Goal: Task Accomplishment & Management: Manage account settings

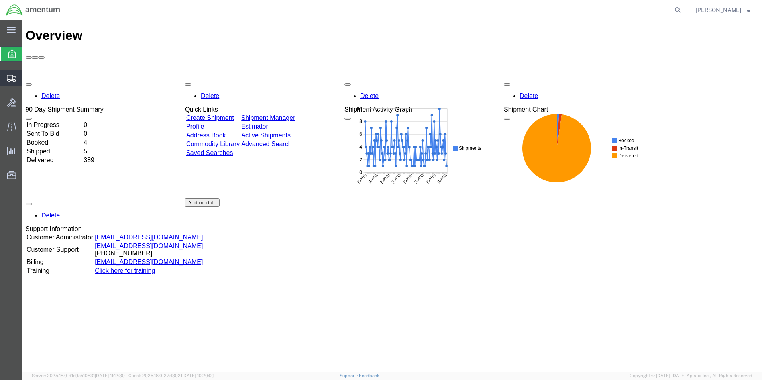
click at [0, 0] on span "Create from Template" at bounding box center [0, 0] width 0 height 0
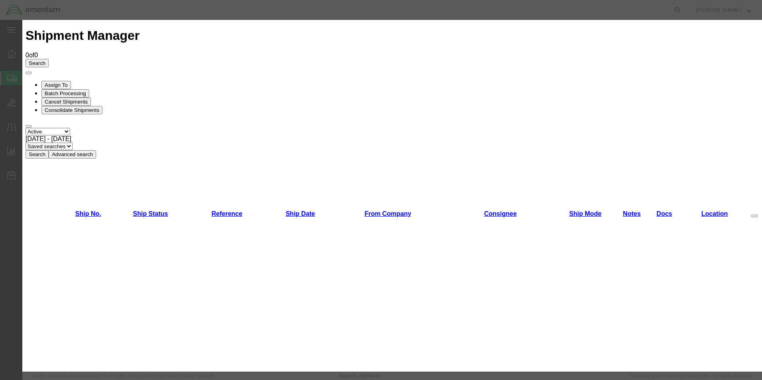
scroll to position [438, 0]
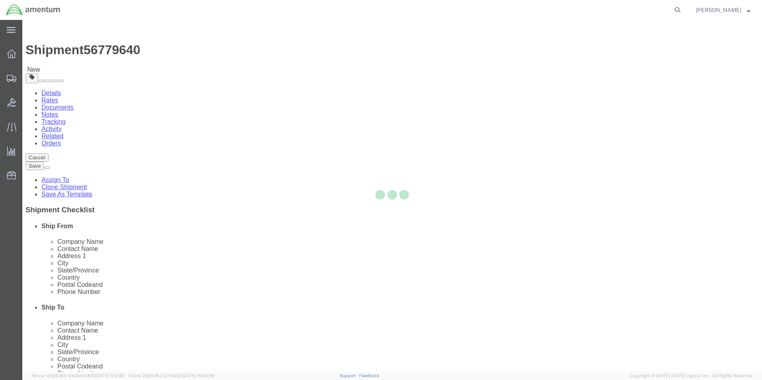
select select "49950"
select select
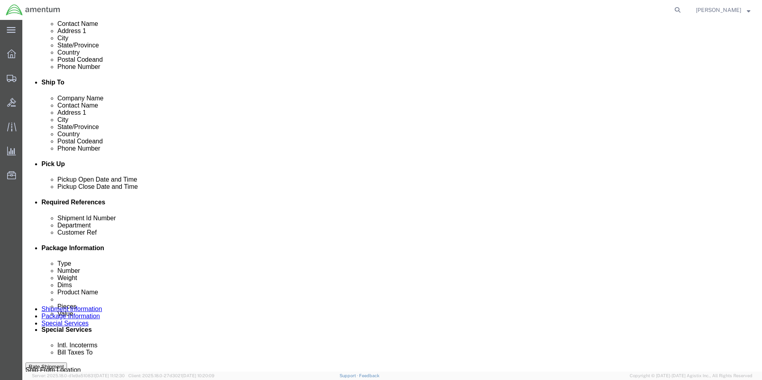
scroll to position [239, 0]
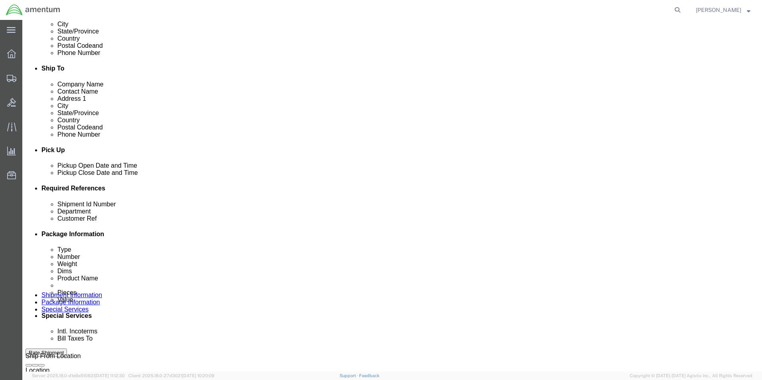
click input "REPAIR:350A31-1918-00"
type input "R"
type input "c"
type input "CORE EXCH.SN1815"
click input "SN.M4485/M9743"
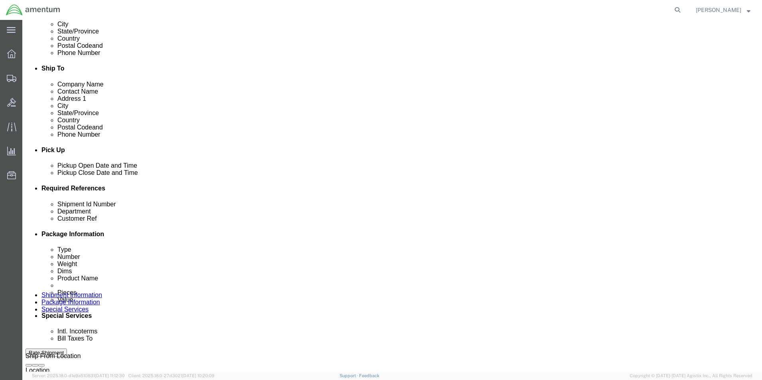
click input "CBP0042040/42041"
type input "C"
type input "CBP0042279"
click div "Shipment Id Number CORE EXCH.SN1815 Department CBP Select Account Type Activity…"
click input "REPAIR:350A31-1918-00"
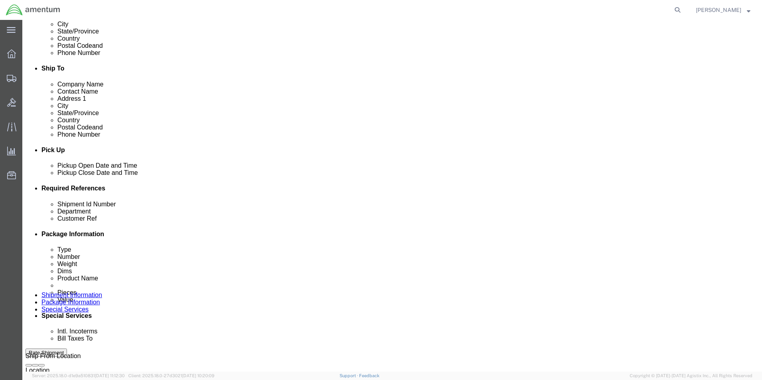
type input "R"
type input "CORE EXCH.SC8042"
click div "Shipment Id Number CORE EXCH.SN1815 Department CBP Select Account Type Activity…"
click input "SN.M4485/M9743"
type input "S"
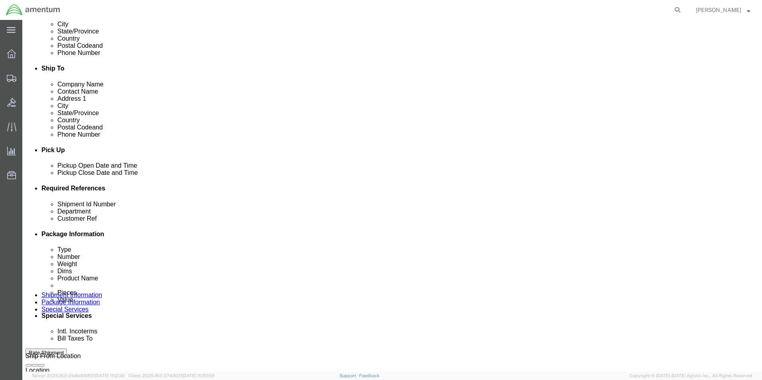
type input "CORE EXCH.SN.1815"
click div "Shipment Id Number CORE EXCH.SN1815 Department CBP Select Account Type Activity…"
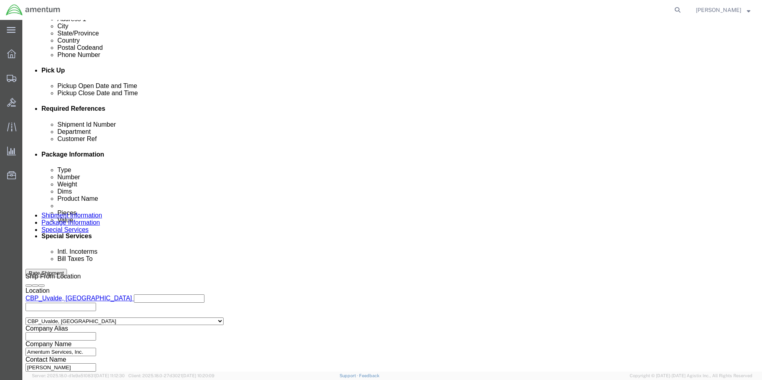
scroll to position [347, 0]
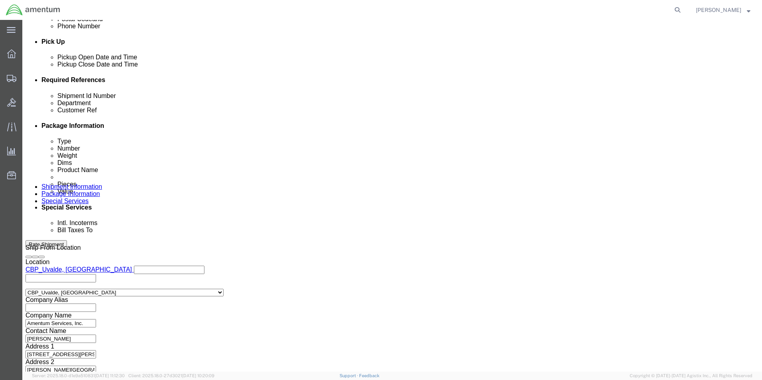
click button "Continue"
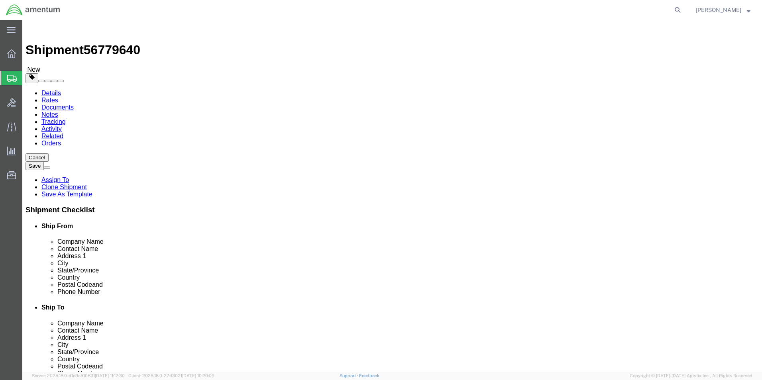
click input "48.00"
type input "4"
type input "23.00"
type input "14.00"
type input "10.00"
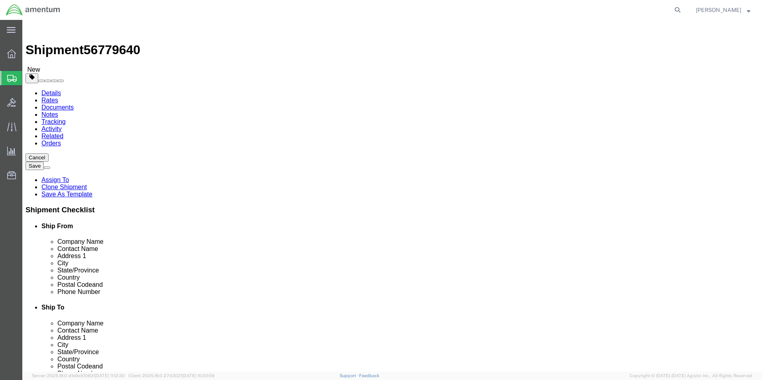
click input "250.00"
type input "2"
type input "13.0"
click div "Package Content # 1 1 x Crate(s) Package Type Select Bale(s) Basket(s) Bolt(s) …"
click dd "2.00 Each"
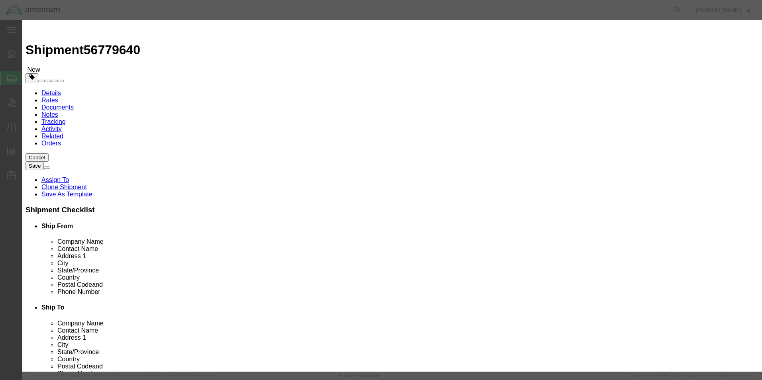
click input "2.00"
type input "2"
type input "1.0"
click h3 "Edit content"
click input "10000"
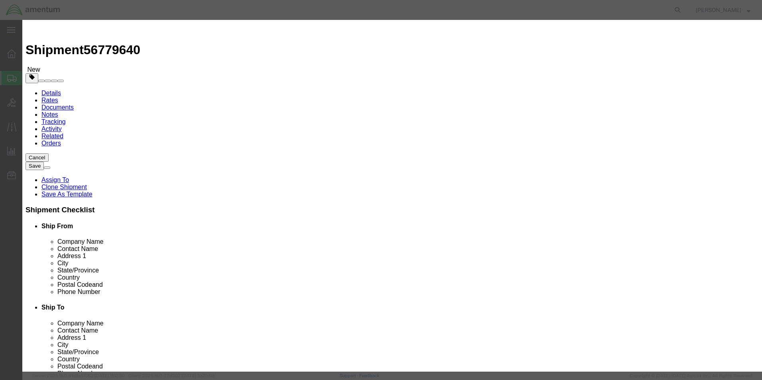
type input "1"
type input "18000.00"
click div "Commodity library"
click button "Save & Close"
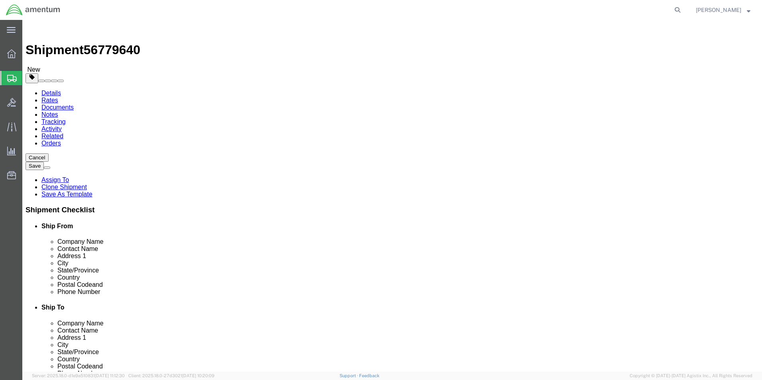
click button "Rate Shipment"
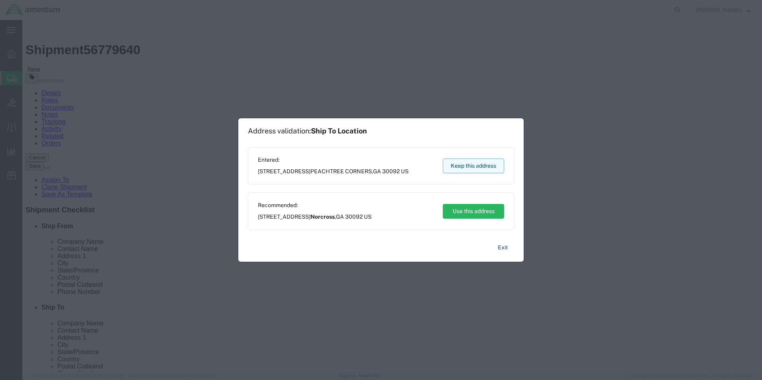
click at [484, 164] on button "Keep this address" at bounding box center [473, 166] width 61 height 15
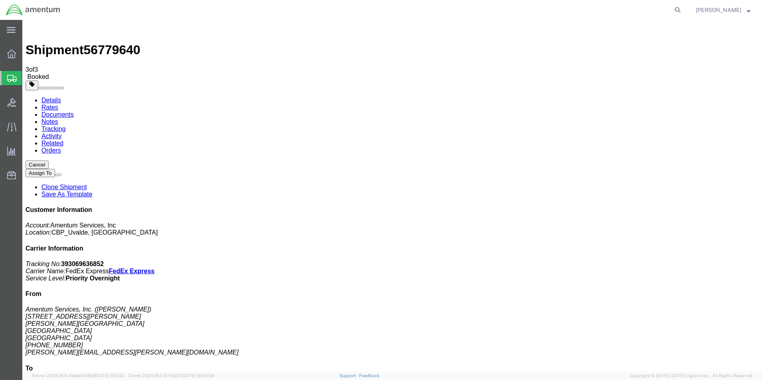
click at [0, 0] on span "Shipment Manager" at bounding box center [0, 0] width 0 height 0
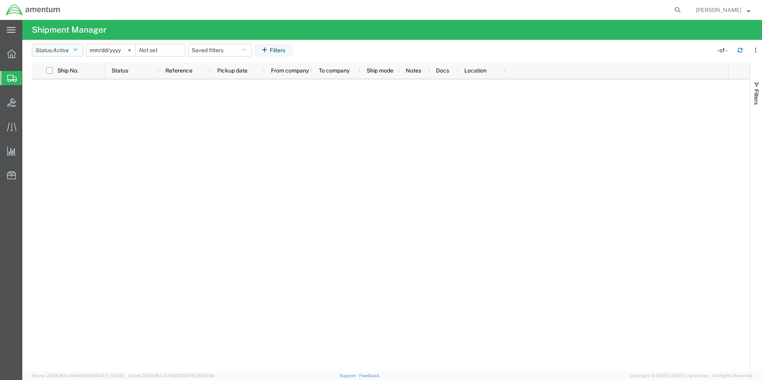
click at [77, 52] on icon "button" at bounding box center [75, 50] width 4 height 6
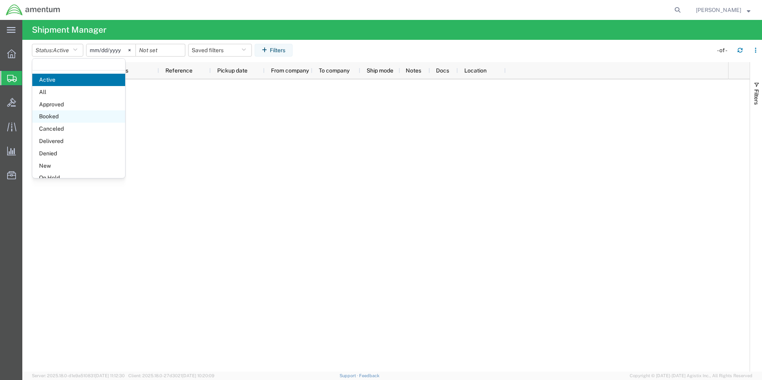
click at [60, 113] on span "Booked" at bounding box center [78, 116] width 93 height 12
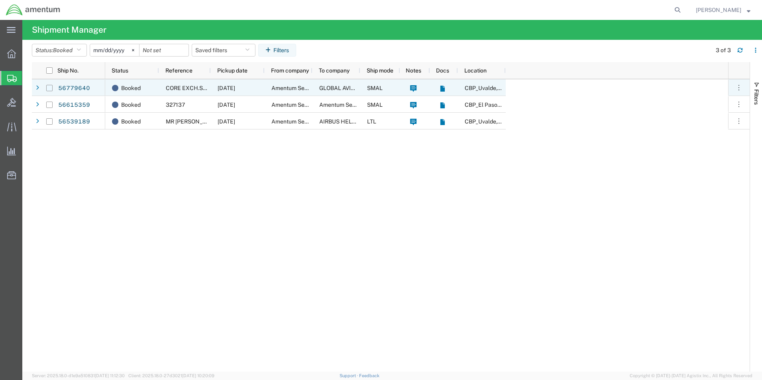
click at [51, 87] on input "Press Space to toggle row selection (unchecked)" at bounding box center [49, 88] width 6 height 6
checkbox input "true"
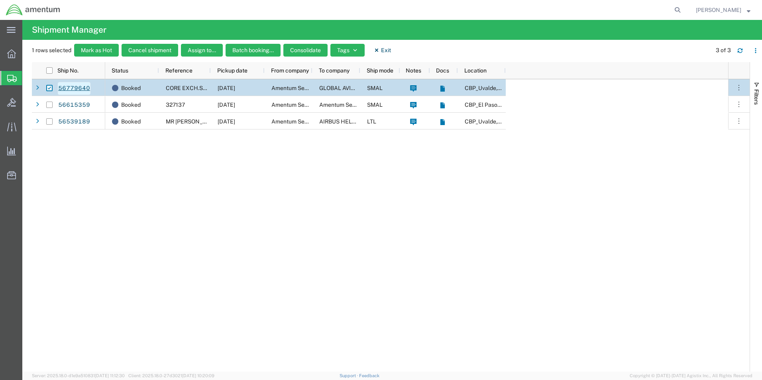
click at [71, 86] on link "56779640" at bounding box center [74, 88] width 33 height 13
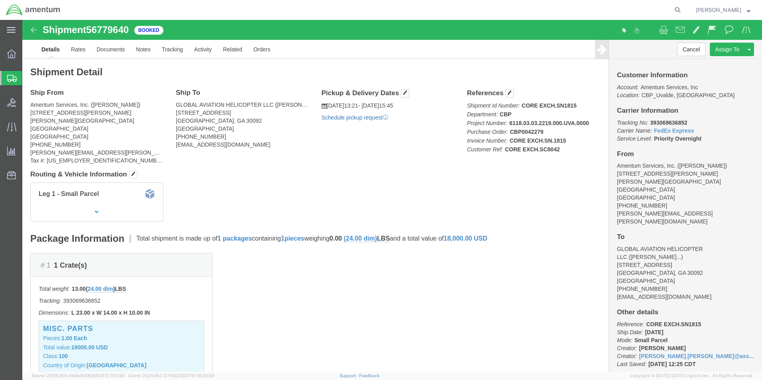
click link "Schedule pickup request"
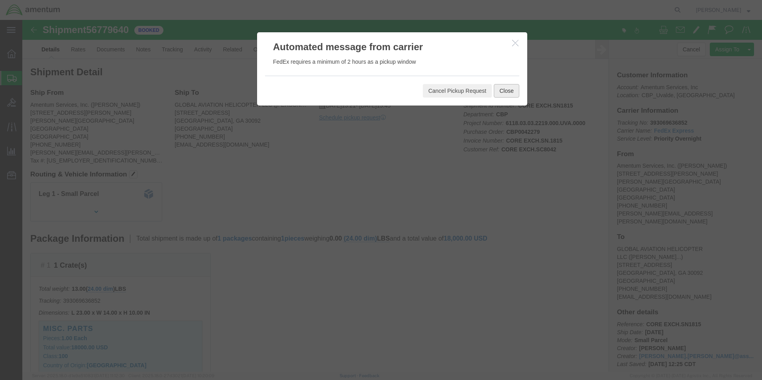
click button "Close"
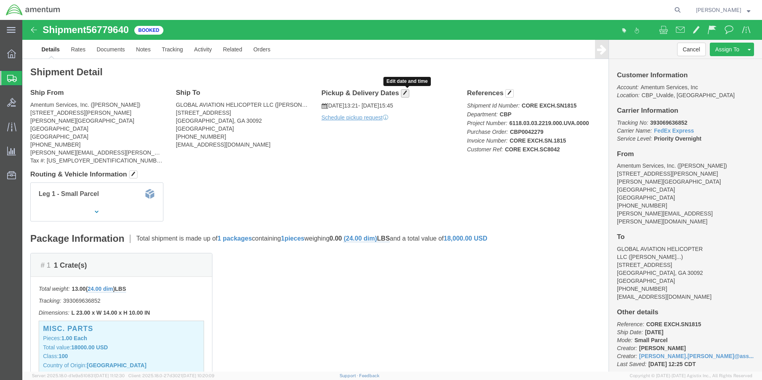
click span "button"
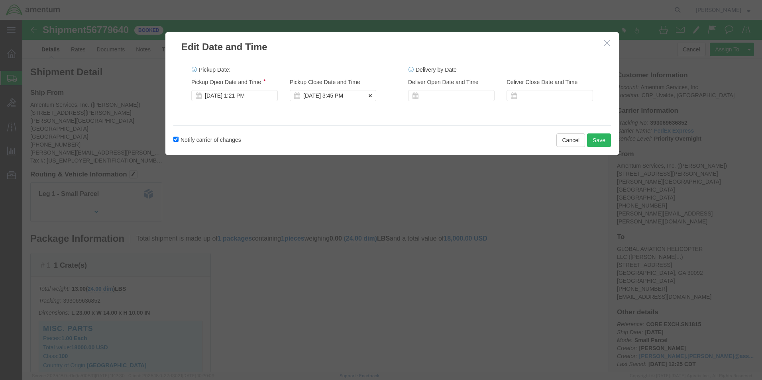
click div "[DATE] 3:45 PM"
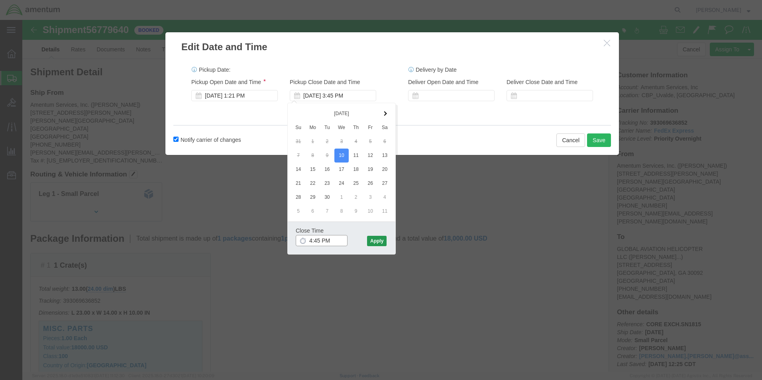
type input "4:45 PM"
click button "Apply"
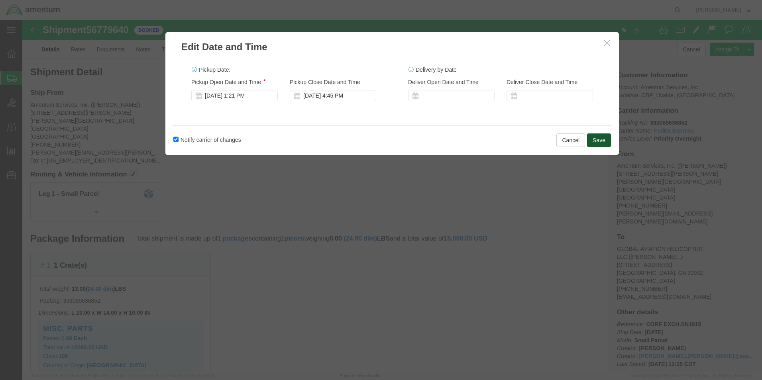
click button "Save"
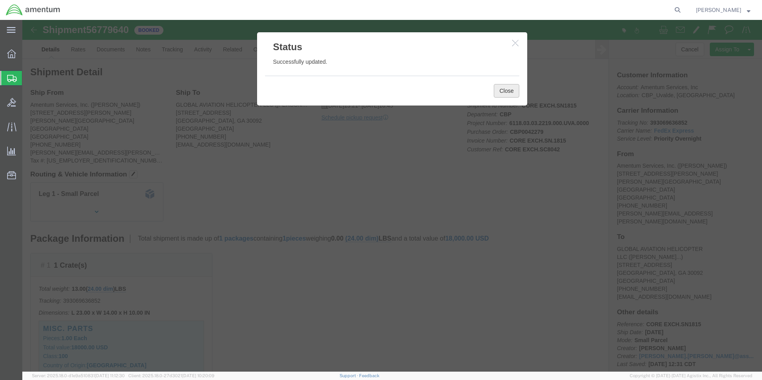
click button "Close"
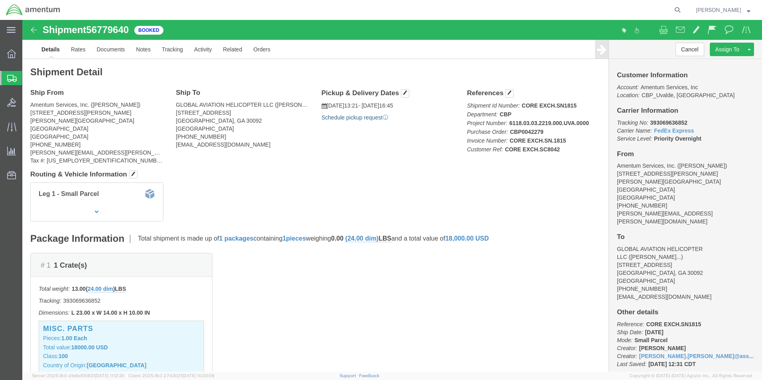
click link "Schedule pickup request"
click at [746, 9] on span "[PERSON_NAME]" at bounding box center [723, 10] width 55 height 9
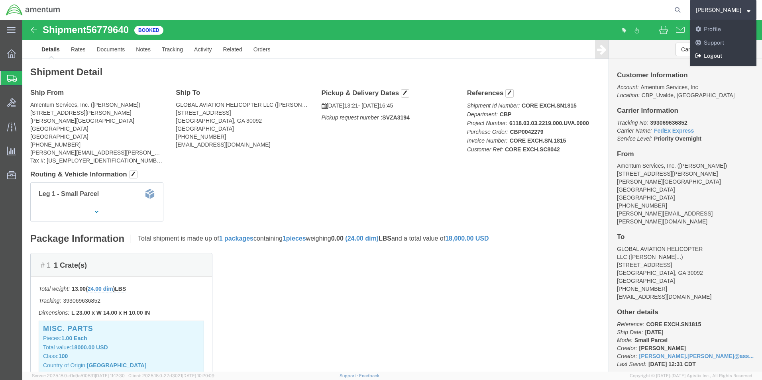
click at [718, 53] on link "Logout" at bounding box center [723, 56] width 67 height 14
